Goal: Information Seeking & Learning: Get advice/opinions

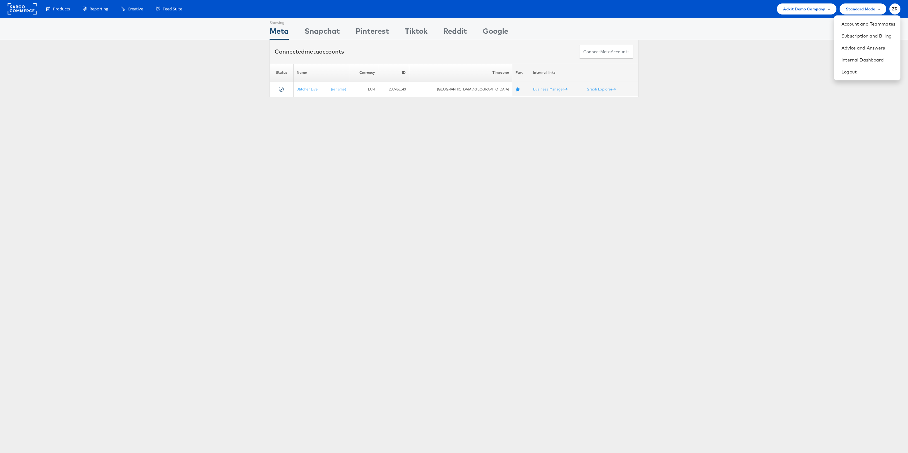
click at [719, 76] on div "Please Wait Loading Accounts .... Status Name Currency ID Timezone Fav. Interna…" at bounding box center [454, 80] width 908 height 33
click at [891, 7] on div "ZR" at bounding box center [895, 8] width 11 height 11
click at [744, 75] on div "Please Wait Loading Accounts .... Status Name Currency ID Timezone Fav. Interna…" at bounding box center [454, 80] width 908 height 33
click at [26, 12] on rect at bounding box center [22, 8] width 29 height 11
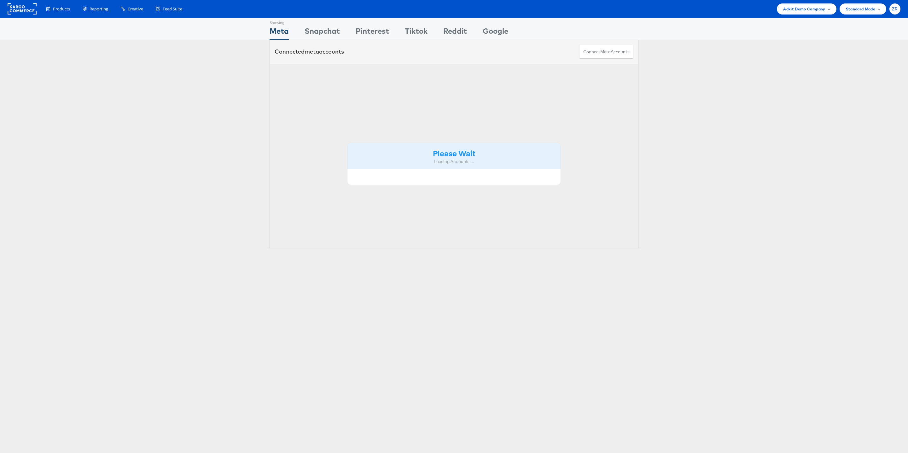
click at [897, 10] on span "ZR" at bounding box center [895, 9] width 6 height 4
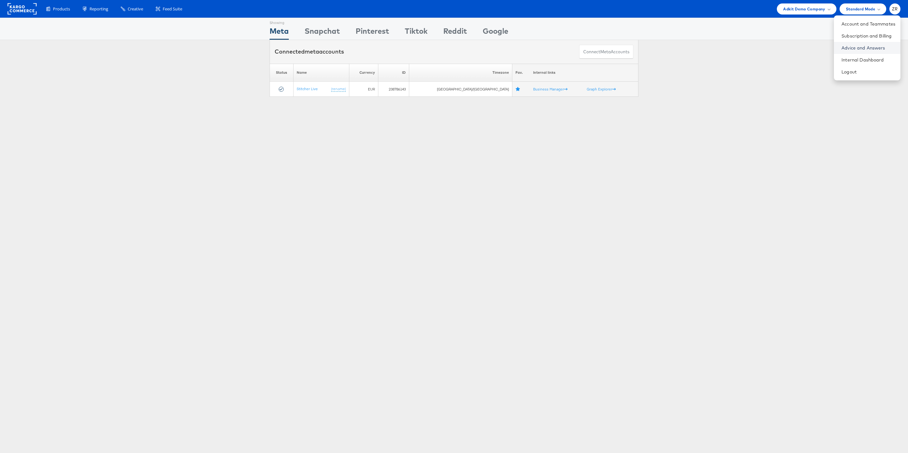
click at [872, 46] on link "Advice and Answers" at bounding box center [869, 48] width 54 height 6
